Goal: Obtain resource: Download file/media

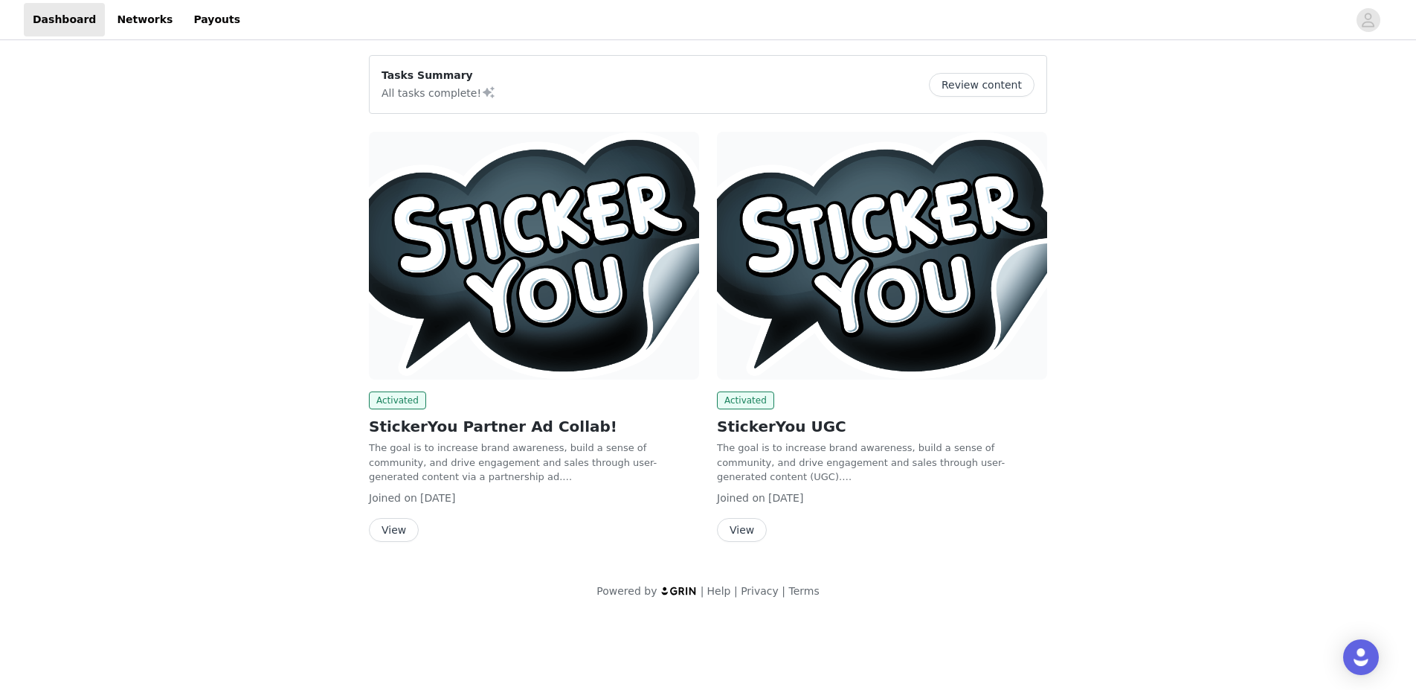
click at [405, 528] on button "View" at bounding box center [394, 530] width 50 height 24
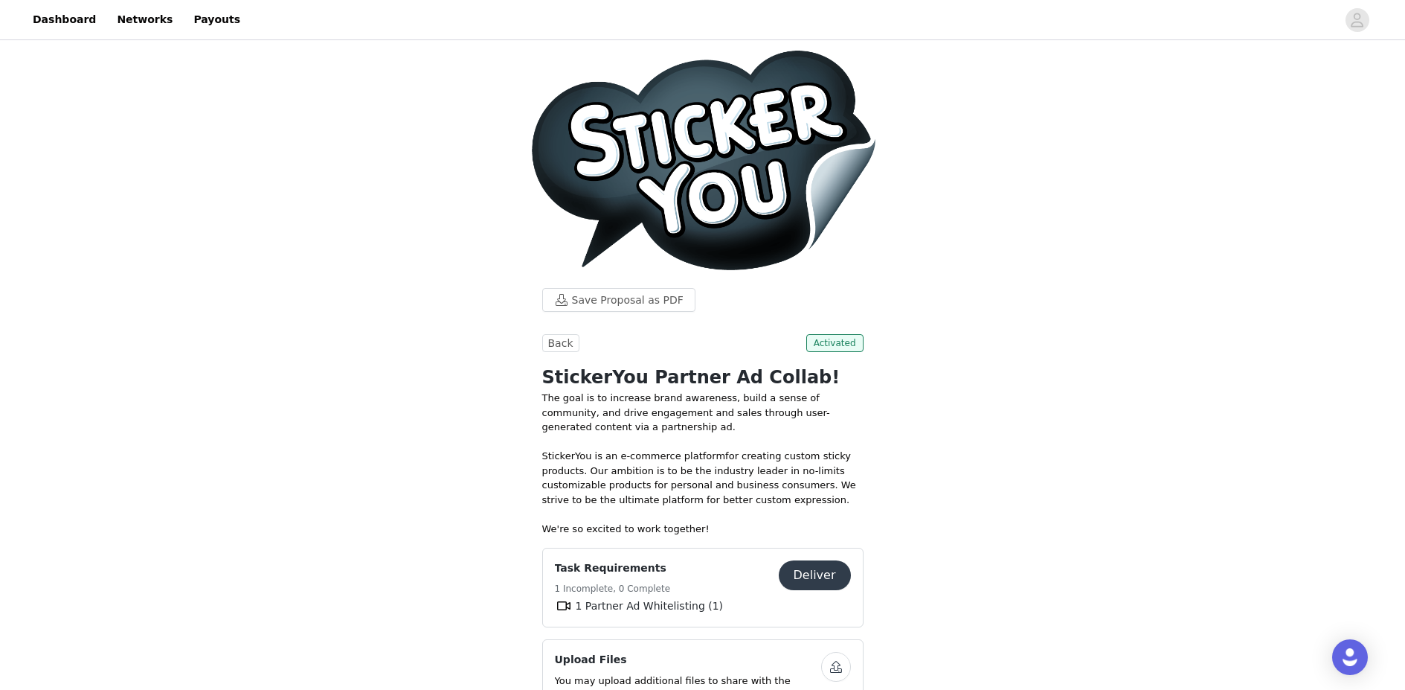
scroll to position [173, 0]
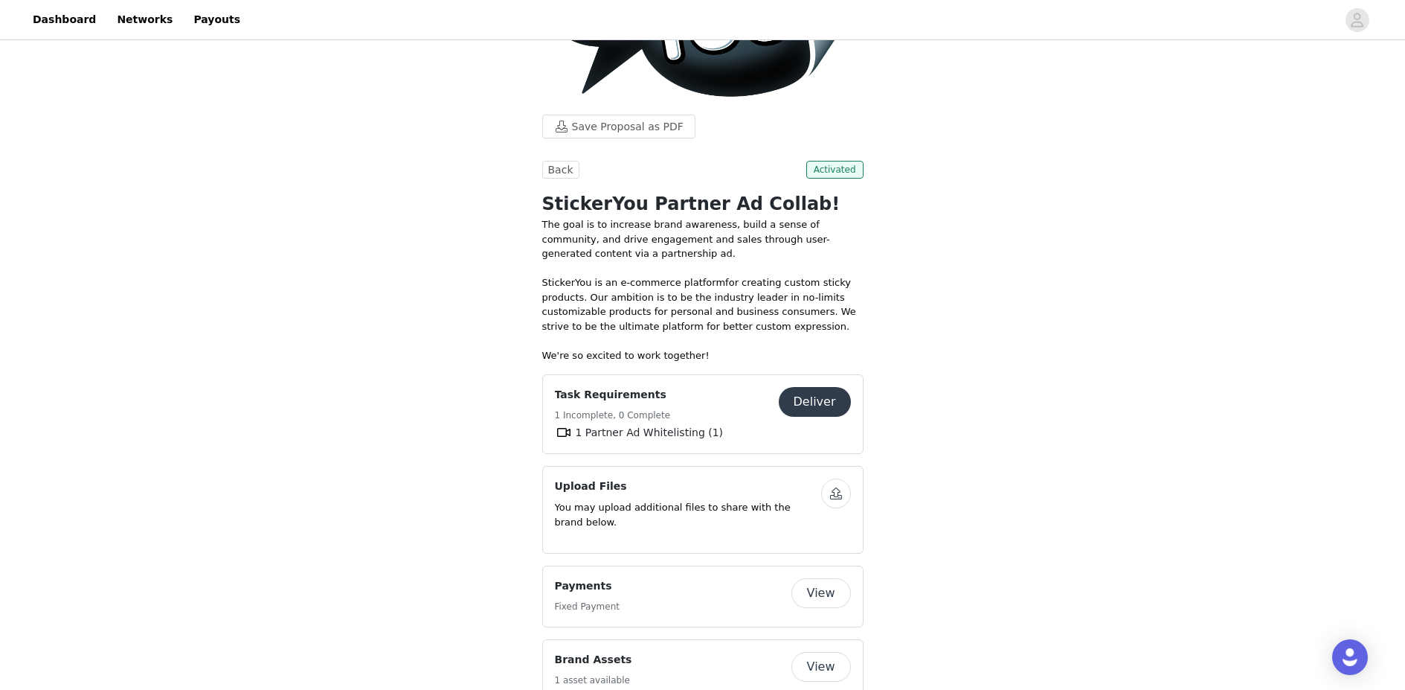
click at [826, 652] on button "View" at bounding box center [821, 667] width 60 height 30
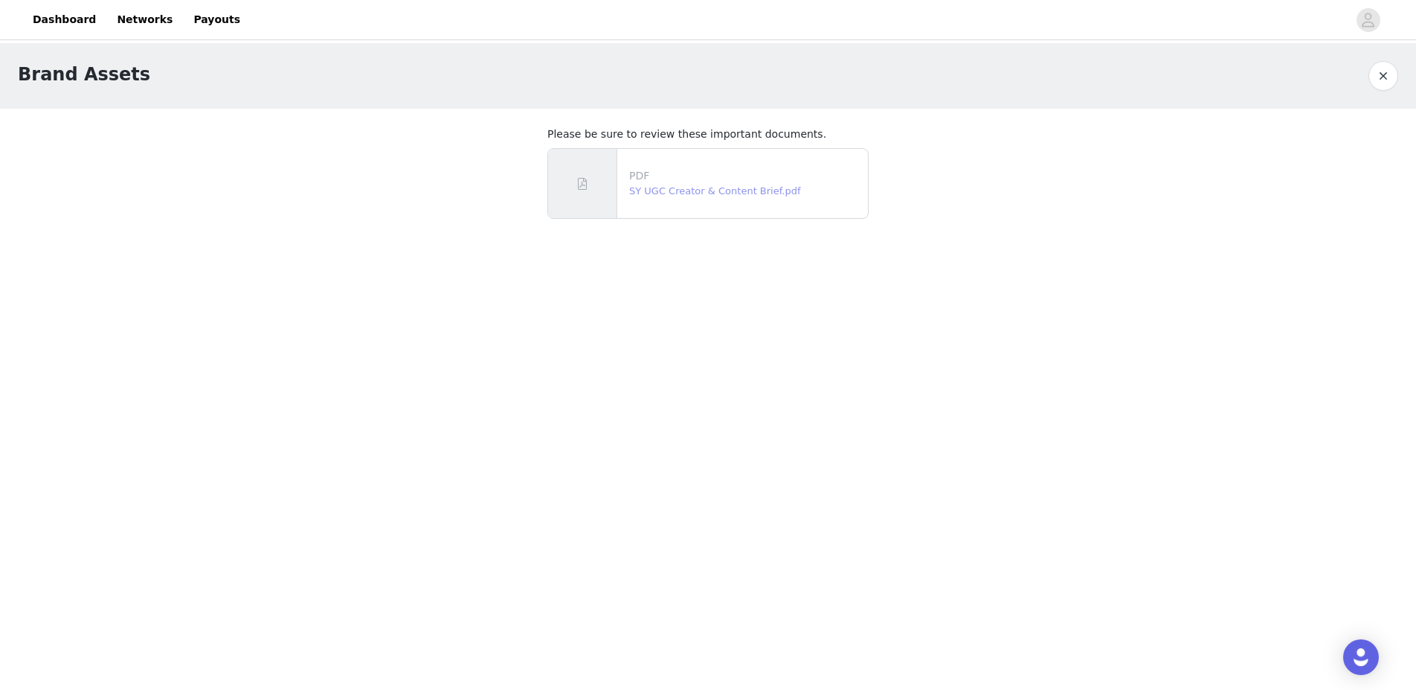
click at [703, 189] on link "SY UGC Creator & Content Brief.pdf" at bounding box center [715, 190] width 172 height 11
